Goal: Transaction & Acquisition: Purchase product/service

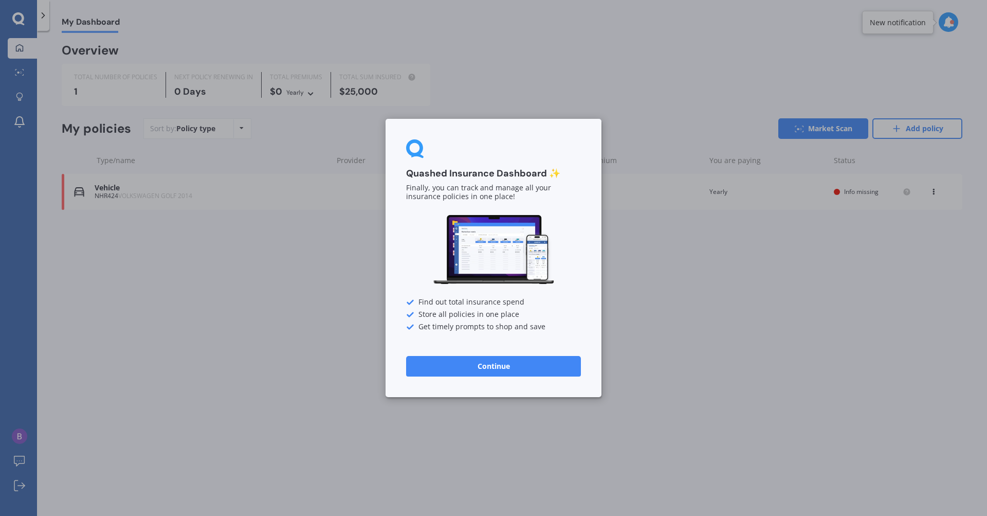
click at [495, 327] on div "Get timely prompts to shop and save" at bounding box center [493, 327] width 175 height 8
click at [475, 365] on button "Continue" at bounding box center [493, 366] width 175 height 21
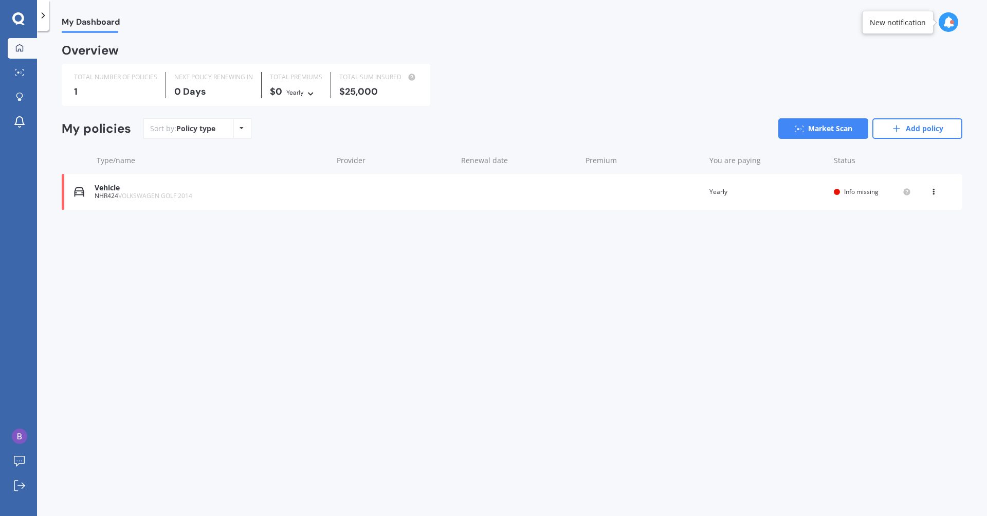
click at [244, 196] on div "NHR424 VOLKSWAGEN GOLF 2014" at bounding box center [211, 195] width 233 height 7
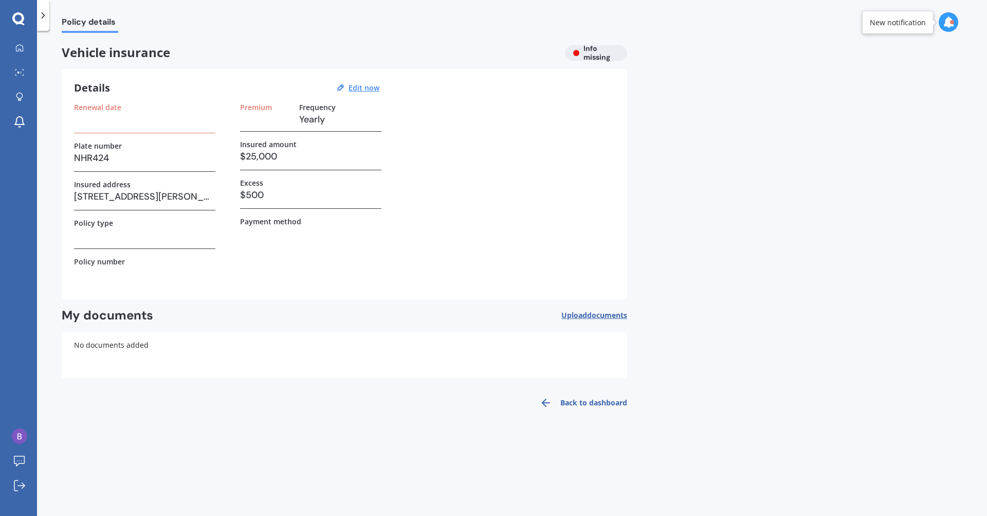
click at [139, 121] on h3 at bounding box center [144, 119] width 141 height 15
click at [525, 208] on div "Renewal date Plate number NHR424 Insured address 16B Shelley Street, Leamington…" at bounding box center [344, 195] width 541 height 184
click at [539, 64] on div "Vehicle insurance Info missing Details Edit now Renewal date Plate number NHR42…" at bounding box center [345, 230] width 566 height 370
click at [77, 26] on span "Policy details" at bounding box center [90, 24] width 57 height 14
click at [18, 60] on div "My Dashboard Market Scan Explore insurance Notifications" at bounding box center [18, 87] width 37 height 99
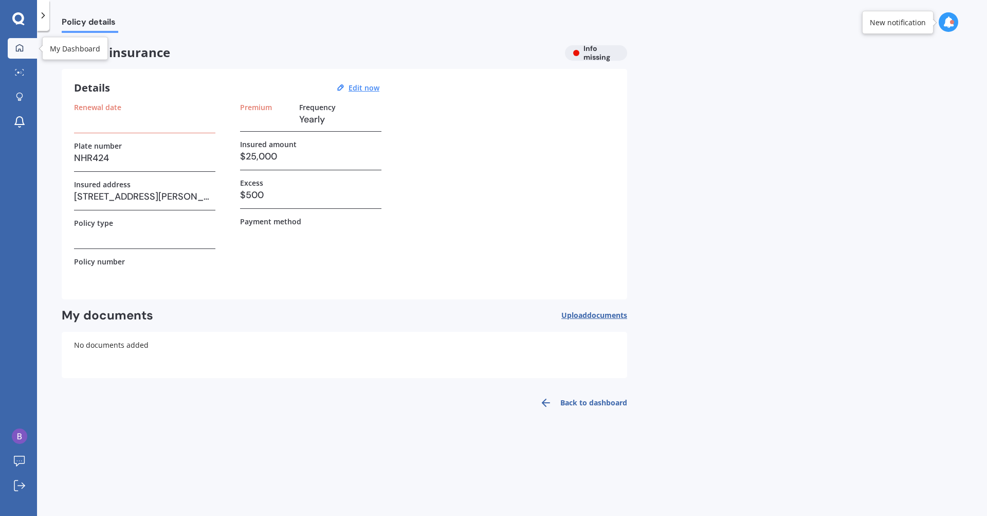
click at [18, 58] on link "My Dashboard" at bounding box center [22, 48] width 29 height 21
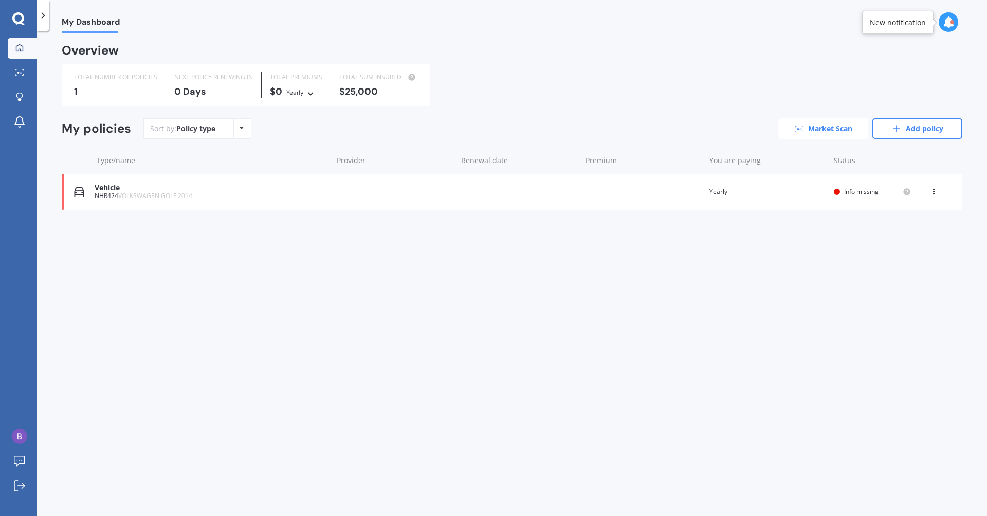
click at [813, 126] on link "Market Scan" at bounding box center [823, 128] width 90 height 21
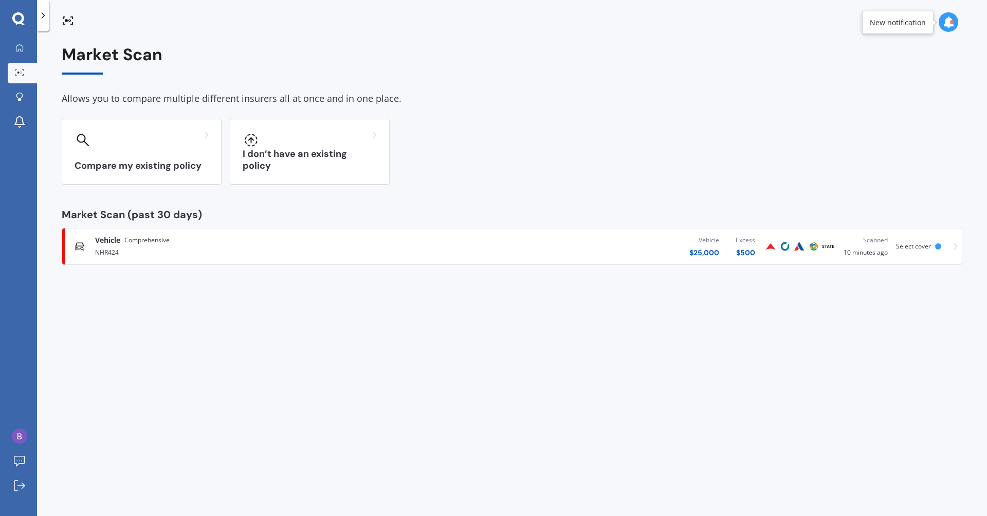
click at [232, 232] on div "Vehicle Comprehensive NHR424 Vehicle $ 25,000 Excess $ 500 Scanned 10 minutes a…" at bounding box center [511, 246] width 891 height 31
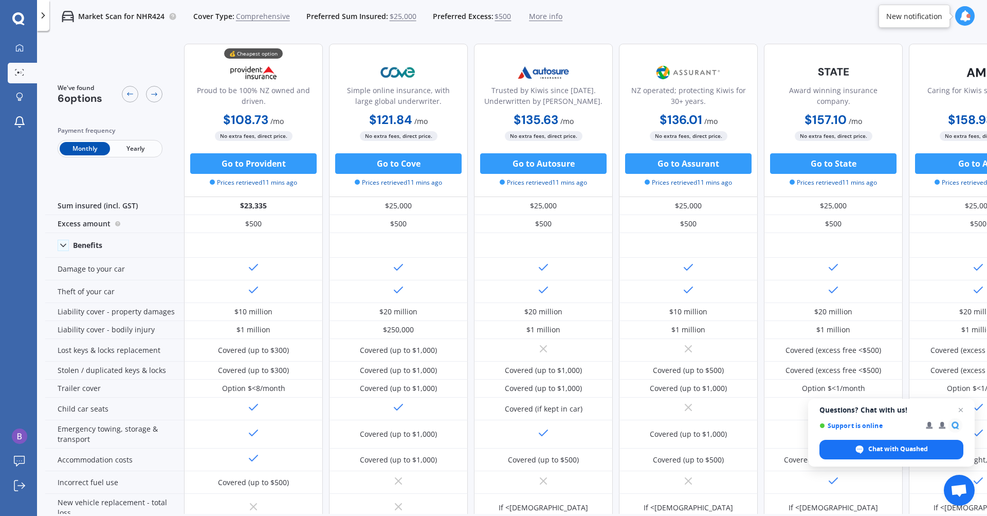
click at [136, 148] on span "Yearly" at bounding box center [135, 148] width 50 height 13
click at [124, 151] on span "Yearly" at bounding box center [135, 148] width 50 height 13
click at [129, 152] on span "Yearly" at bounding box center [135, 148] width 50 height 13
drag, startPoint x: 637, startPoint y: 116, endPoint x: 137, endPoint y: 145, distance: 501.1
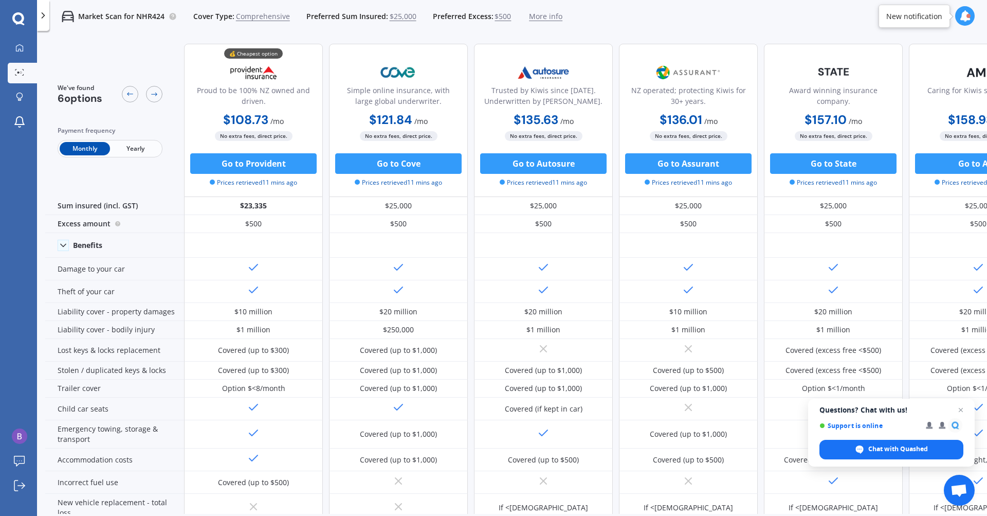
click at [137, 145] on span "Yearly" at bounding box center [135, 148] width 50 height 13
click at [138, 144] on span "Yearly" at bounding box center [135, 148] width 50 height 13
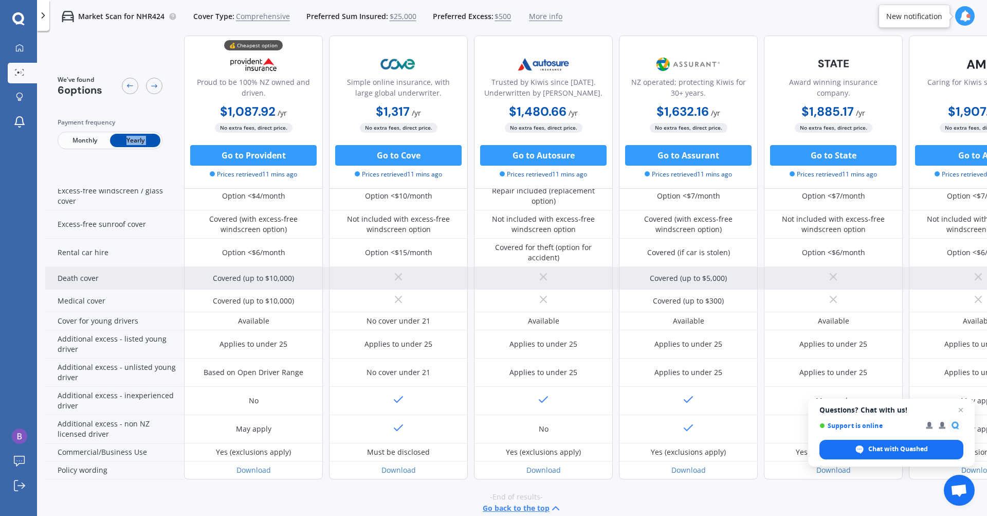
scroll to position [386, 0]
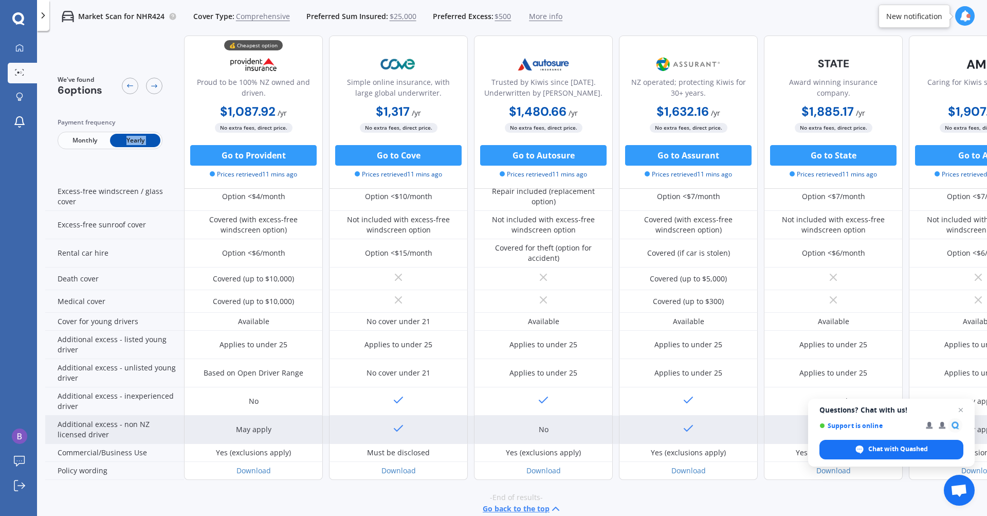
click at [169, 415] on div "Additional excess - non NZ licensed driver" at bounding box center [114, 429] width 139 height 28
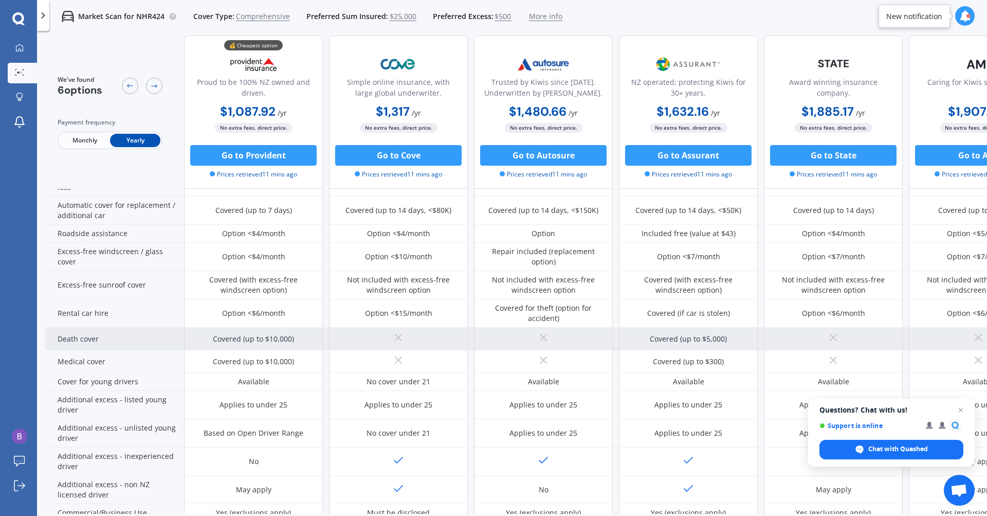
scroll to position [323, 0]
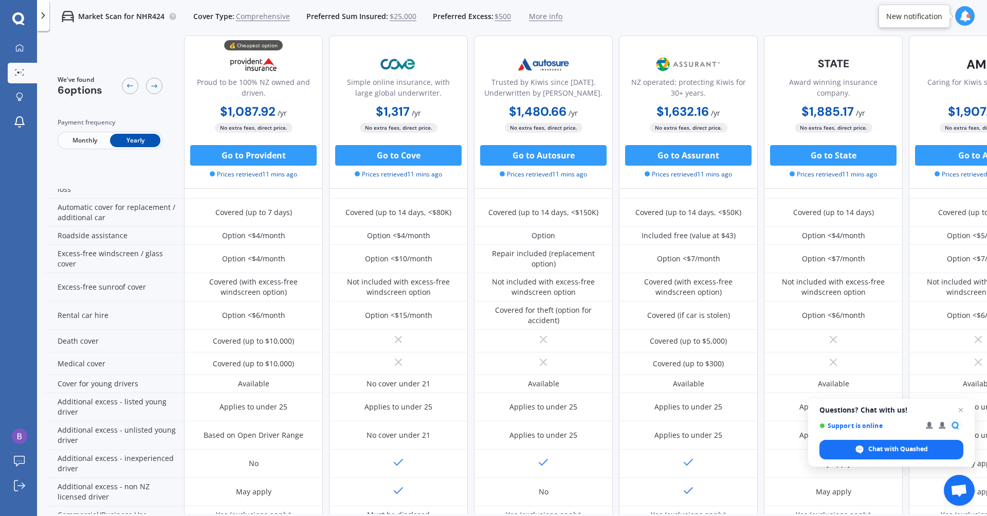
click at [252, 63] on img at bounding box center [254, 64] width 68 height 26
click at [258, 153] on button "Go to Provident" at bounding box center [253, 155] width 126 height 21
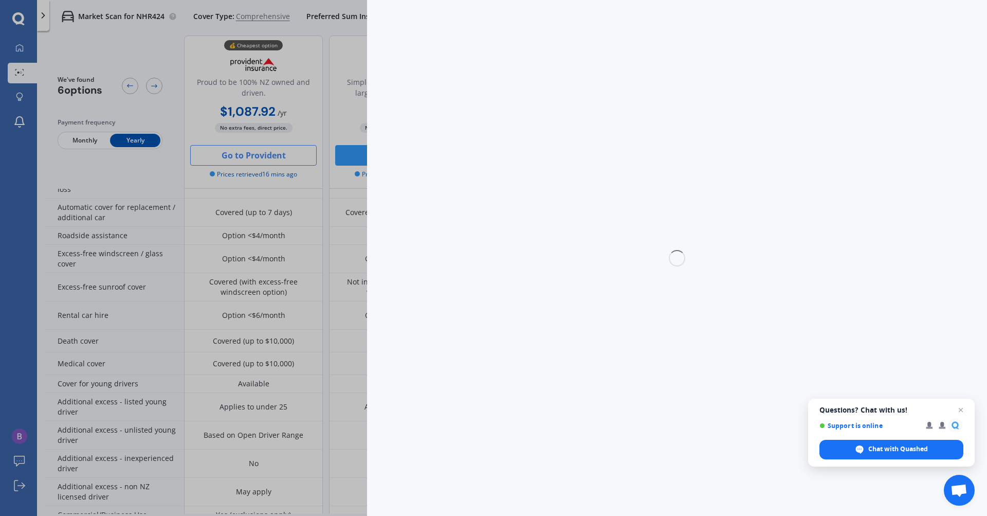
select select "Yearly"
select select "full"
select select "16B Shelley Street, Leamington, Cambridge 3432"
select select "VOLKSWAGEN"
select select "GOLF"
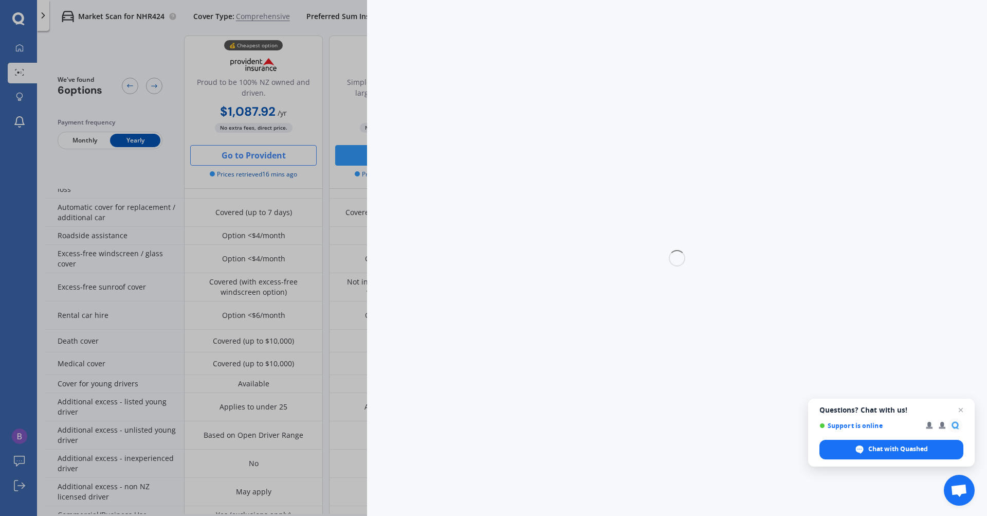
select select "NO"
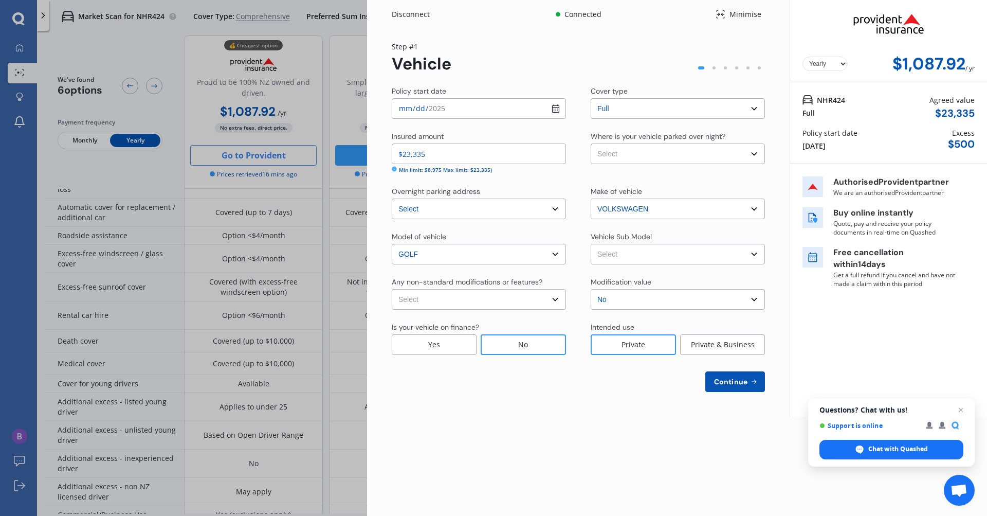
click at [528, 73] on div "Step # 1 Vehicle" at bounding box center [578, 57] width 373 height 32
select select "NZVVOLK2014AECS"
click at [562, 230] on div "Policy start date 2025-09-10 Cover type Select cover type Full Insured amount $…" at bounding box center [578, 239] width 373 height 306
select select "OFF-STREET"
click at [570, 182] on div "Policy start date 2025-09-10 Cover type Select cover type Full Insured amount $…" at bounding box center [578, 239] width 373 height 306
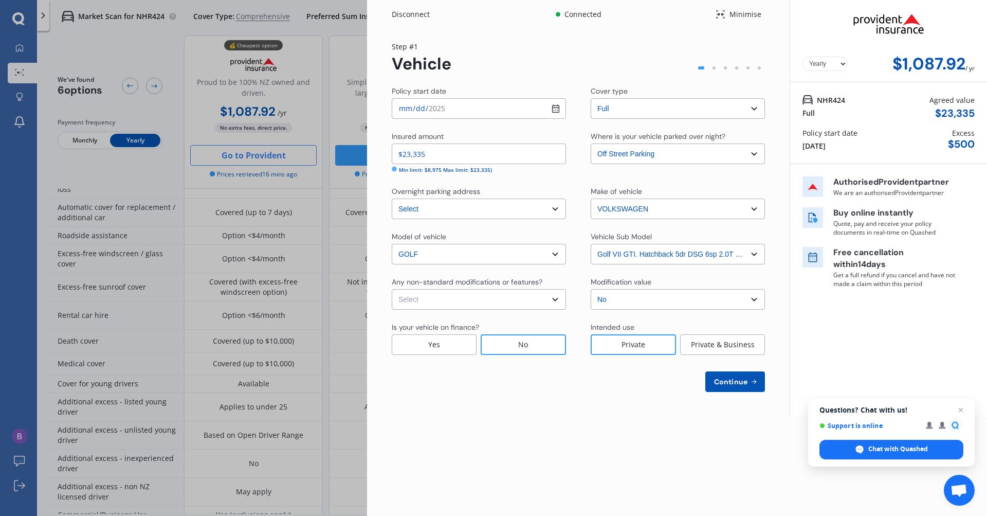
click at [506, 298] on select "Select None Nitrous Oxide System(NOS) Roll Cage Full Racing Harness" at bounding box center [479, 299] width 174 height 21
select select "none"
drag, startPoint x: 697, startPoint y: 268, endPoint x: 689, endPoint y: 275, distance: 9.9
click at [697, 268] on div "Policy start date 2025-09-10 Cover type Select cover type Full Insured amount $…" at bounding box center [578, 239] width 373 height 306
click at [508, 345] on div "No" at bounding box center [523, 344] width 85 height 21
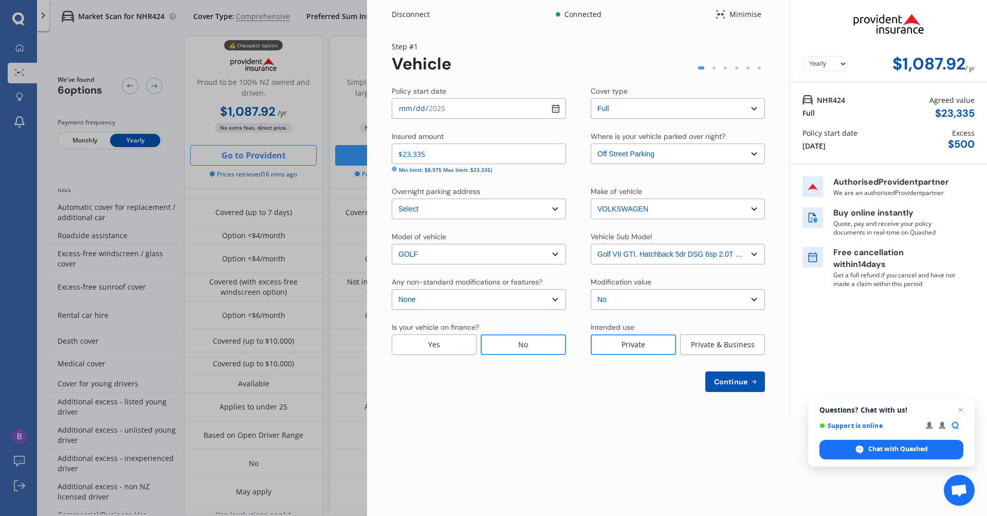
click at [482, 157] on input "$23,335" at bounding box center [479, 153] width 174 height 21
click at [685, 250] on select "Select Golf VII GTI. Hatchback 5dr DSG 6sp 2.0T MY14" at bounding box center [678, 254] width 174 height 21
click at [735, 380] on span "Continue" at bounding box center [731, 381] width 38 height 8
select select "07"
select select "05"
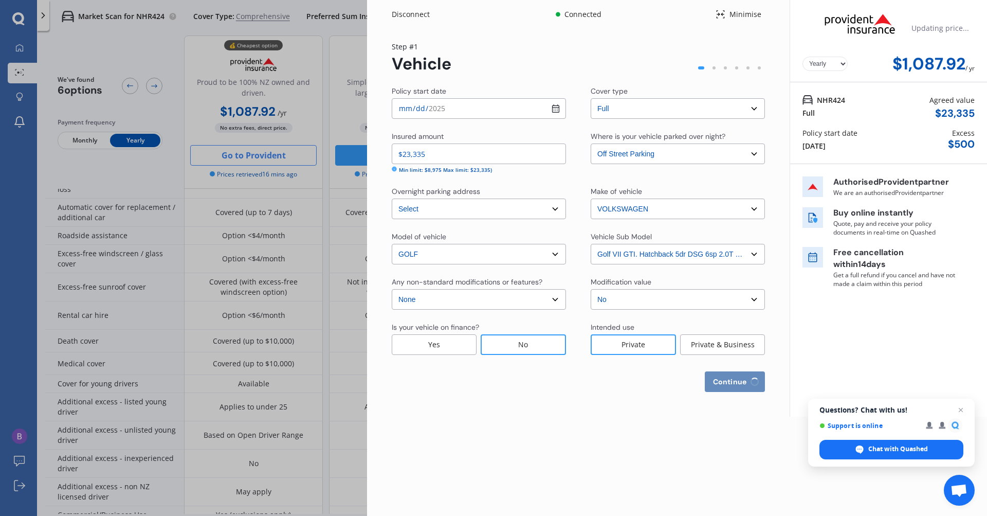
select select "1999"
select select "NZ_FULL"
select select "0"
select select "25"
